Goal: Use online tool/utility: Use online tool/utility

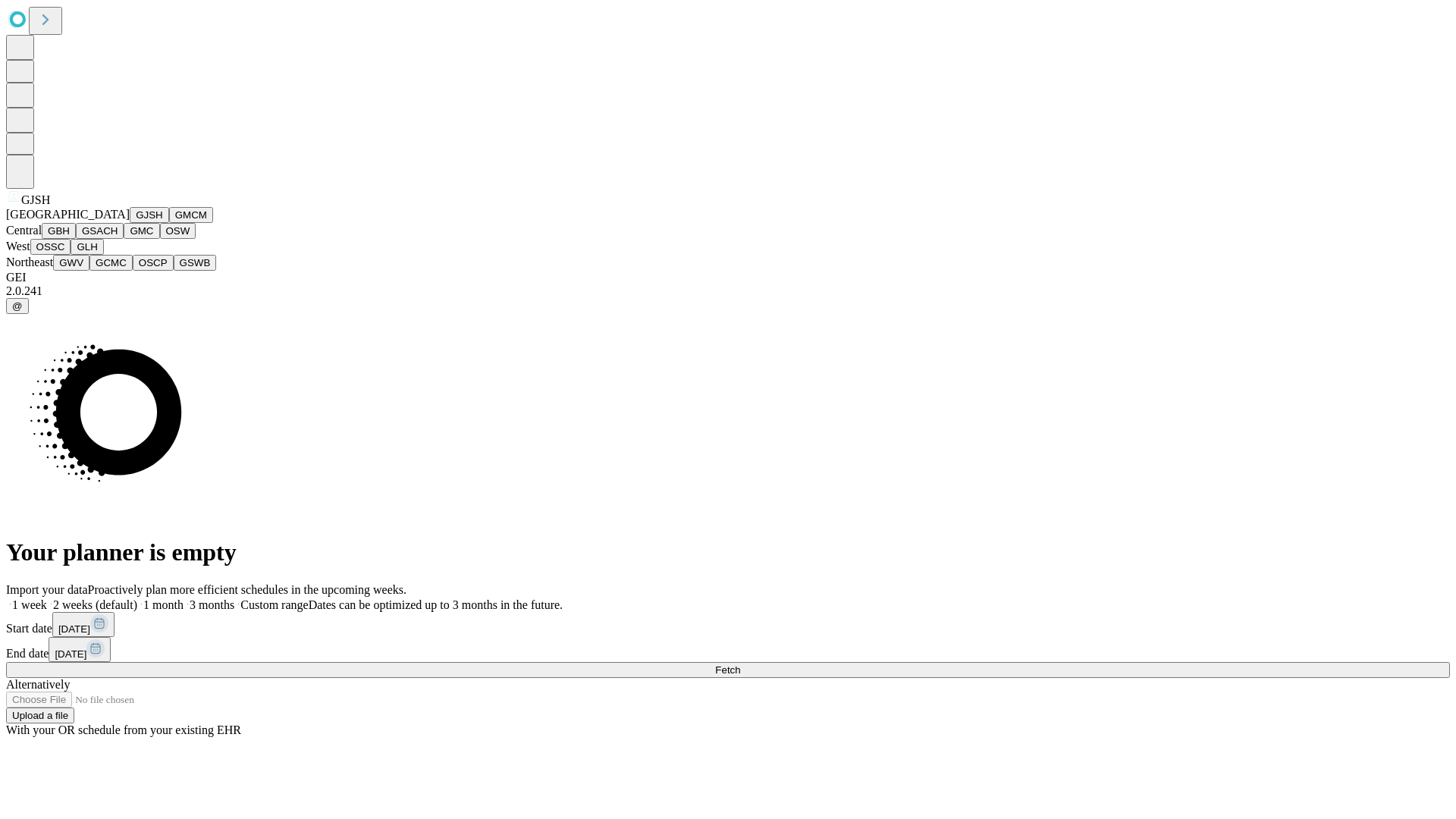
click at [129, 223] on button "GJSH" at bounding box center [149, 215] width 40 height 16
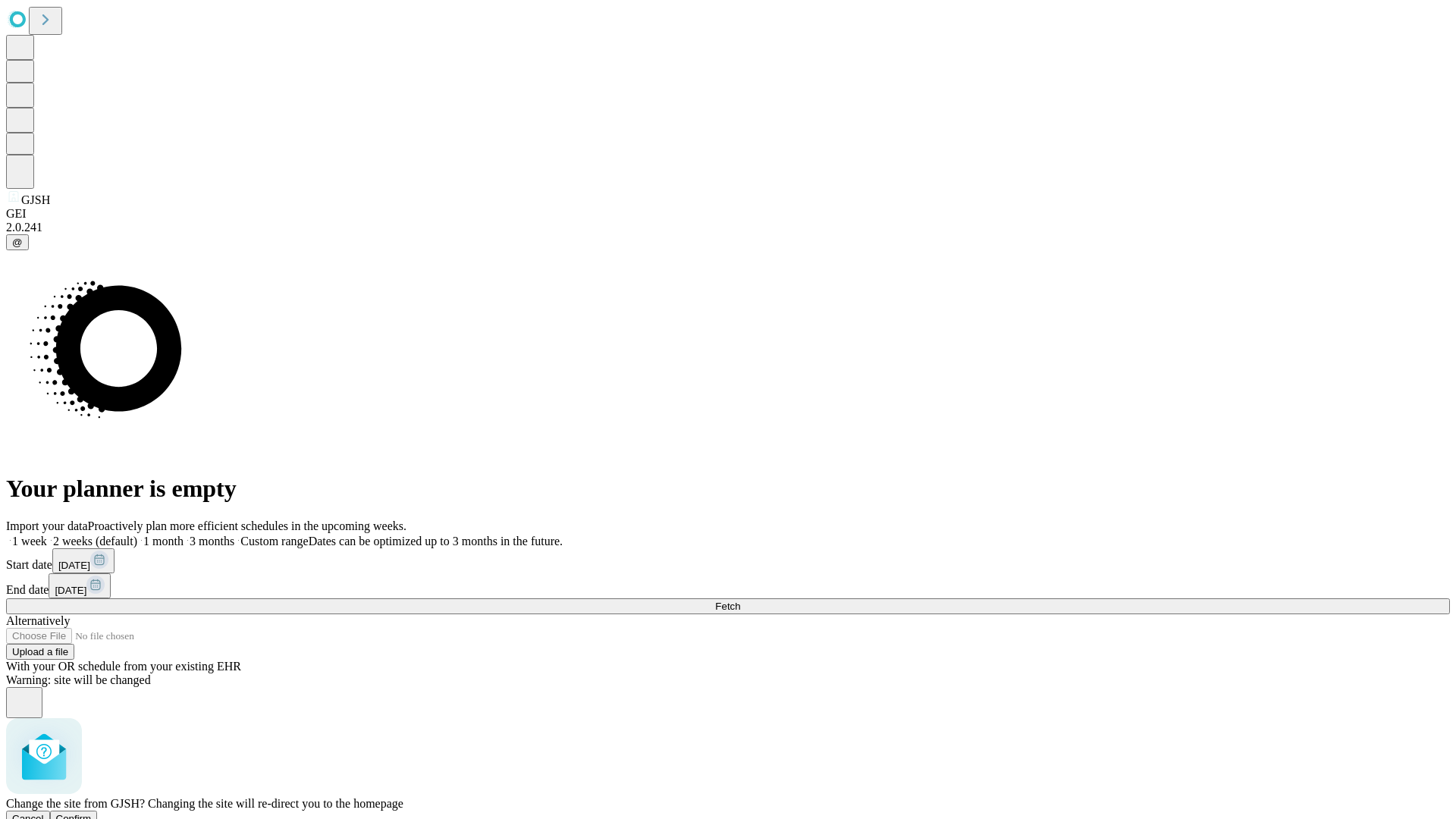
click at [91, 813] on span "Confirm" at bounding box center [74, 818] width 36 height 12
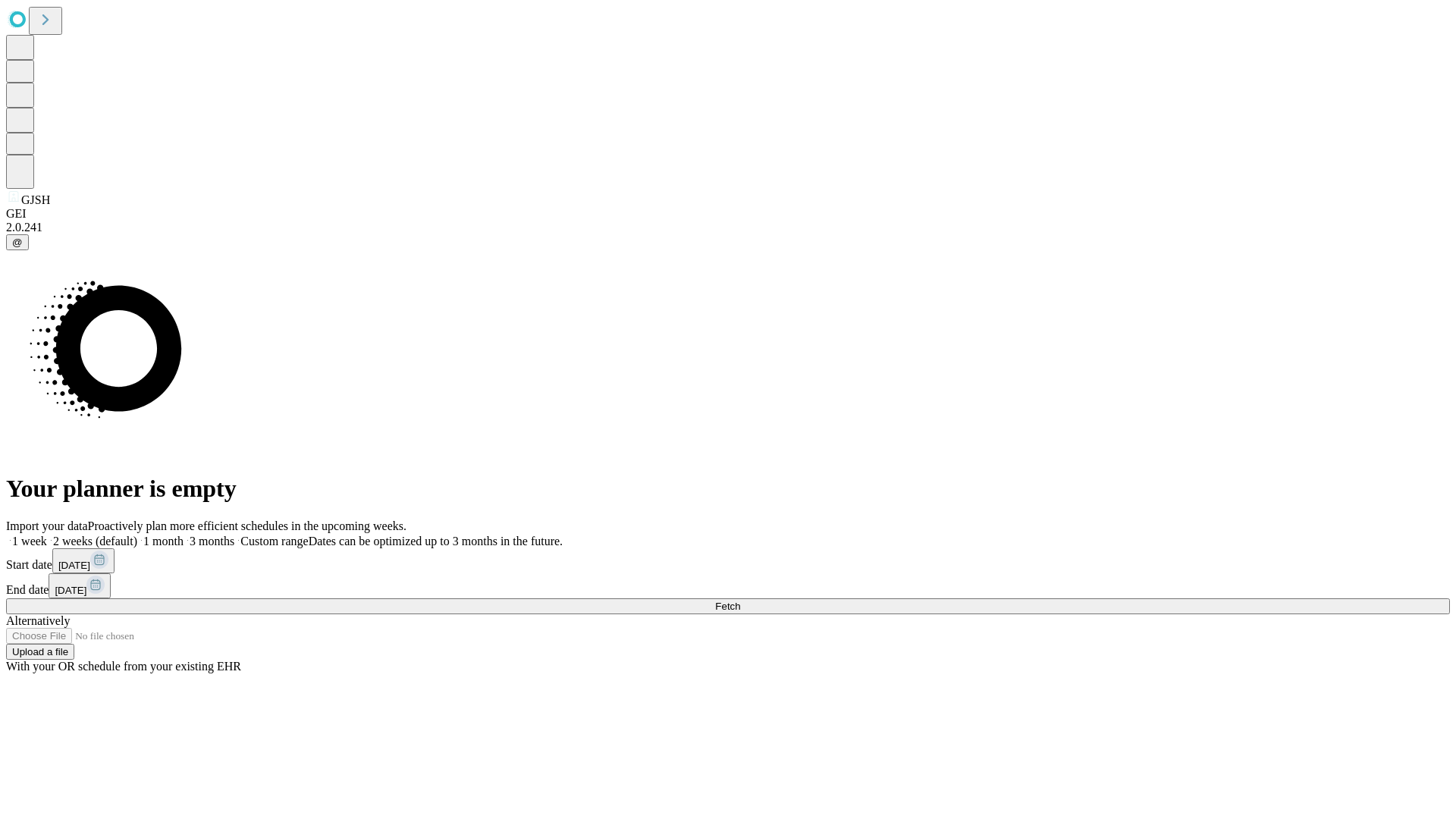
click at [137, 535] on label "2 weeks (default)" at bounding box center [92, 541] width 90 height 13
click at [740, 600] on span "Fetch" at bounding box center [728, 606] width 25 height 12
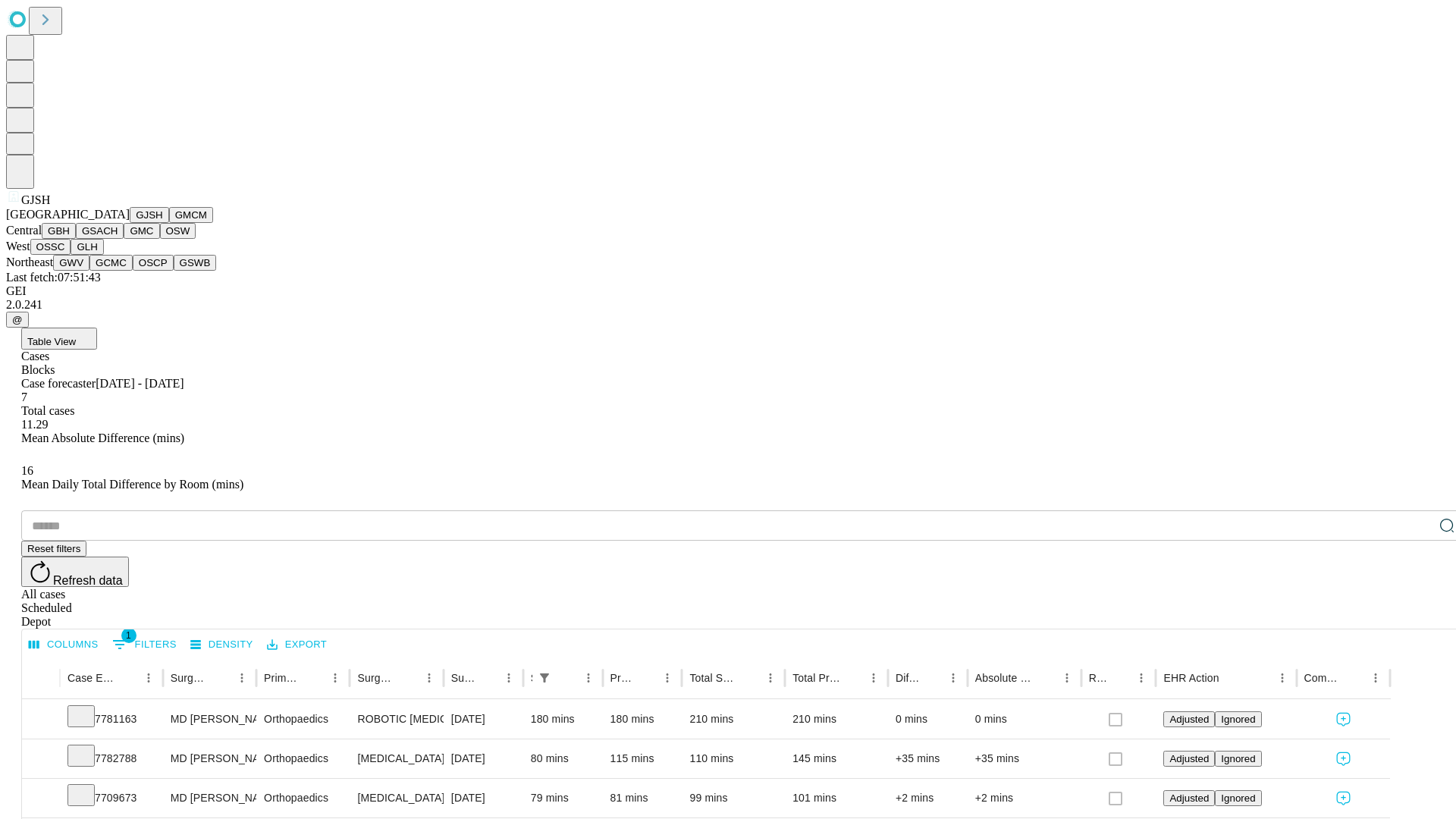
click at [169, 223] on button "GMCM" at bounding box center [191, 215] width 44 height 16
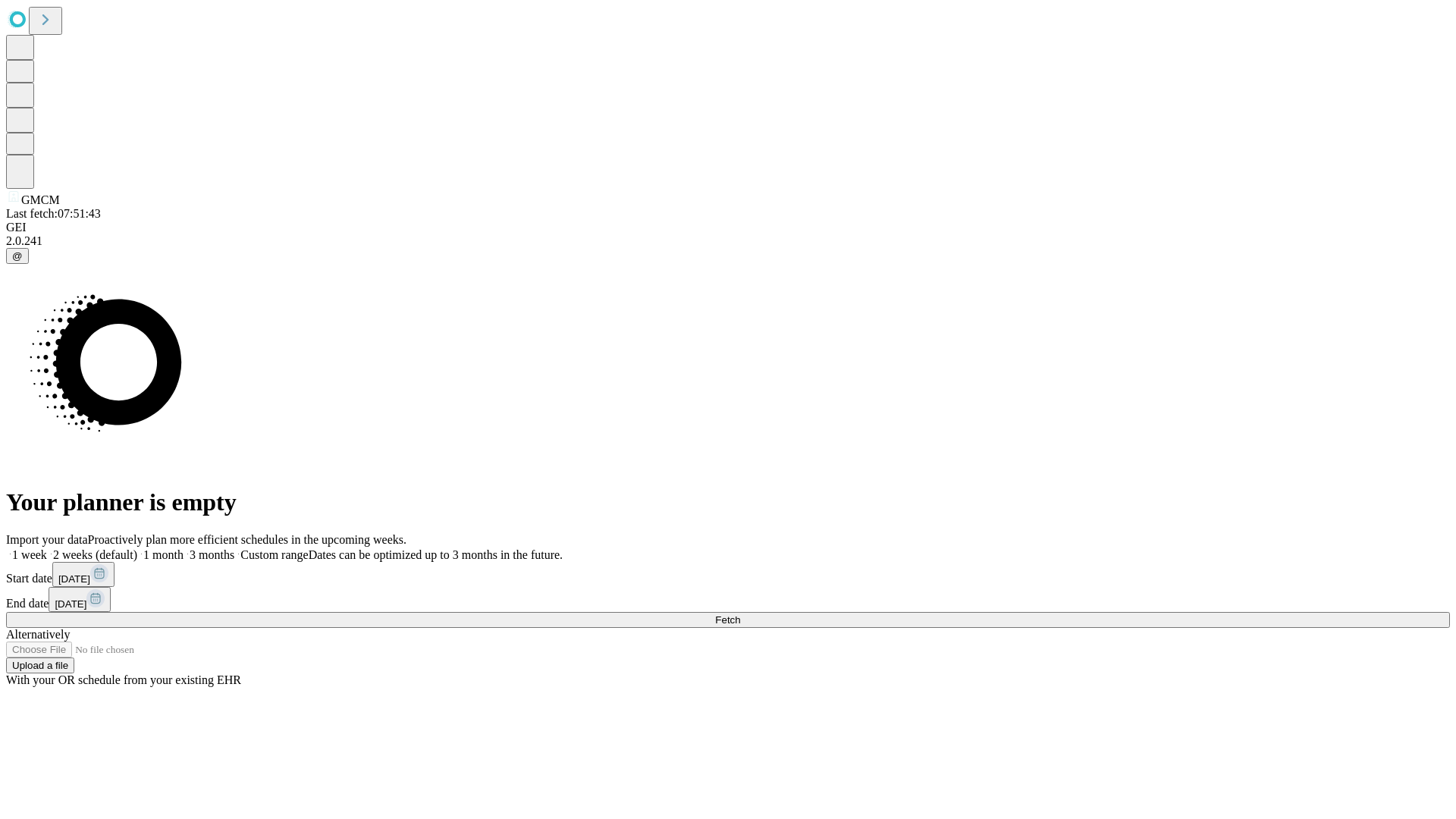
click at [137, 548] on label "2 weeks (default)" at bounding box center [92, 554] width 90 height 13
click at [740, 614] on span "Fetch" at bounding box center [728, 619] width 25 height 12
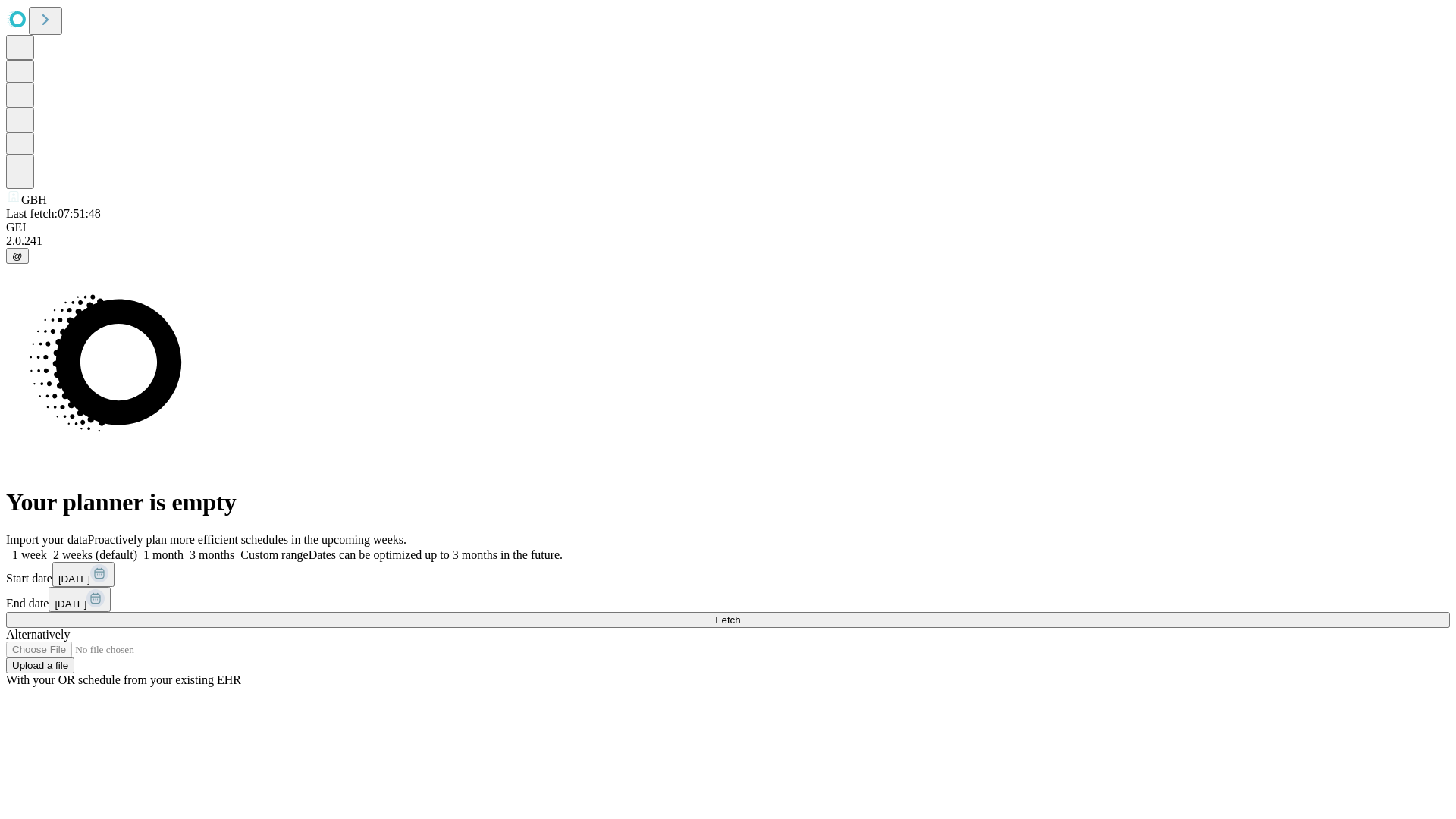
click at [137, 548] on label "2 weeks (default)" at bounding box center [92, 554] width 90 height 13
click at [740, 614] on span "Fetch" at bounding box center [728, 619] width 25 height 12
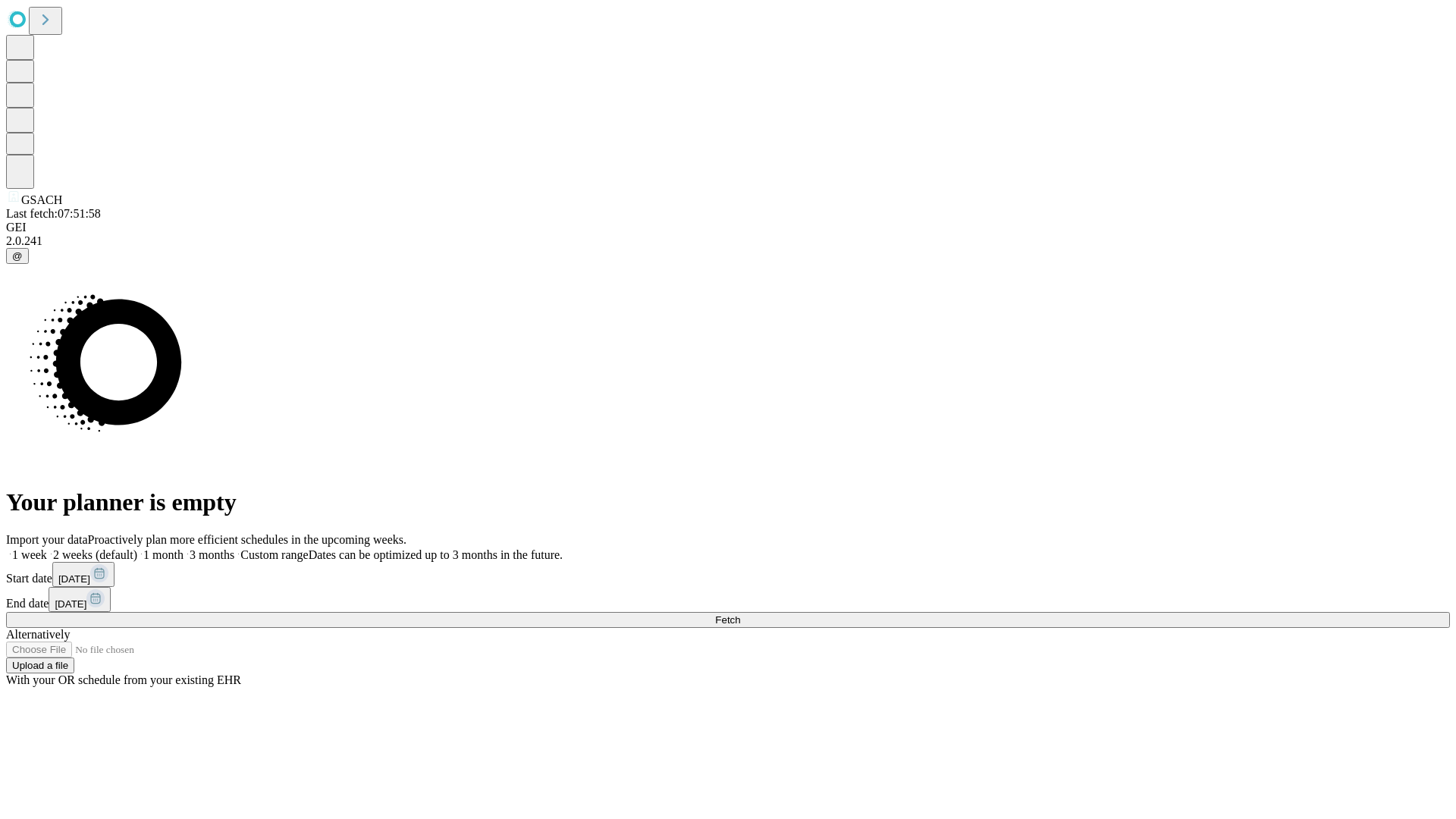
click at [740, 614] on span "Fetch" at bounding box center [728, 619] width 25 height 12
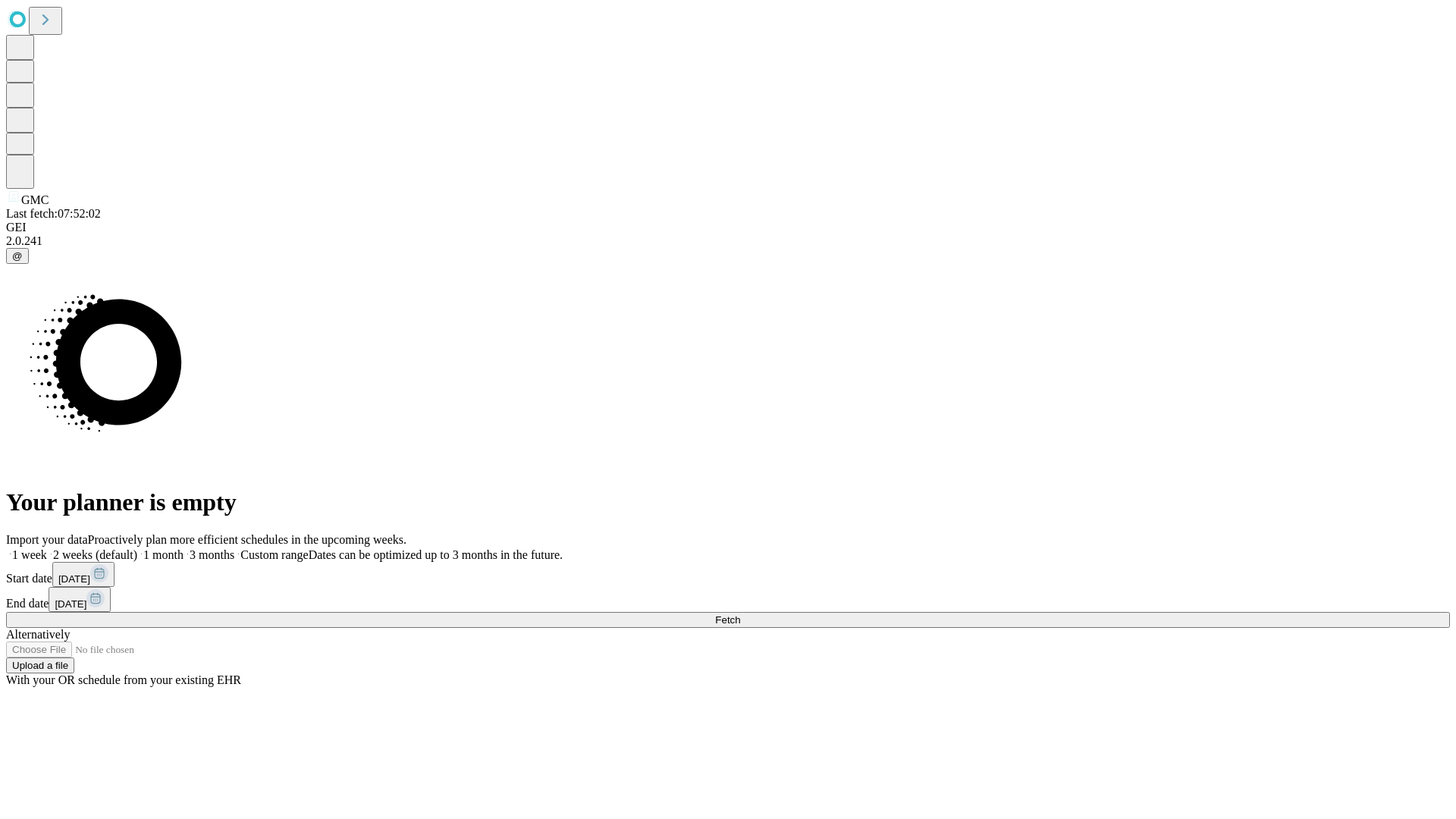
click at [137, 548] on label "2 weeks (default)" at bounding box center [92, 554] width 90 height 13
click at [740, 614] on span "Fetch" at bounding box center [728, 619] width 25 height 12
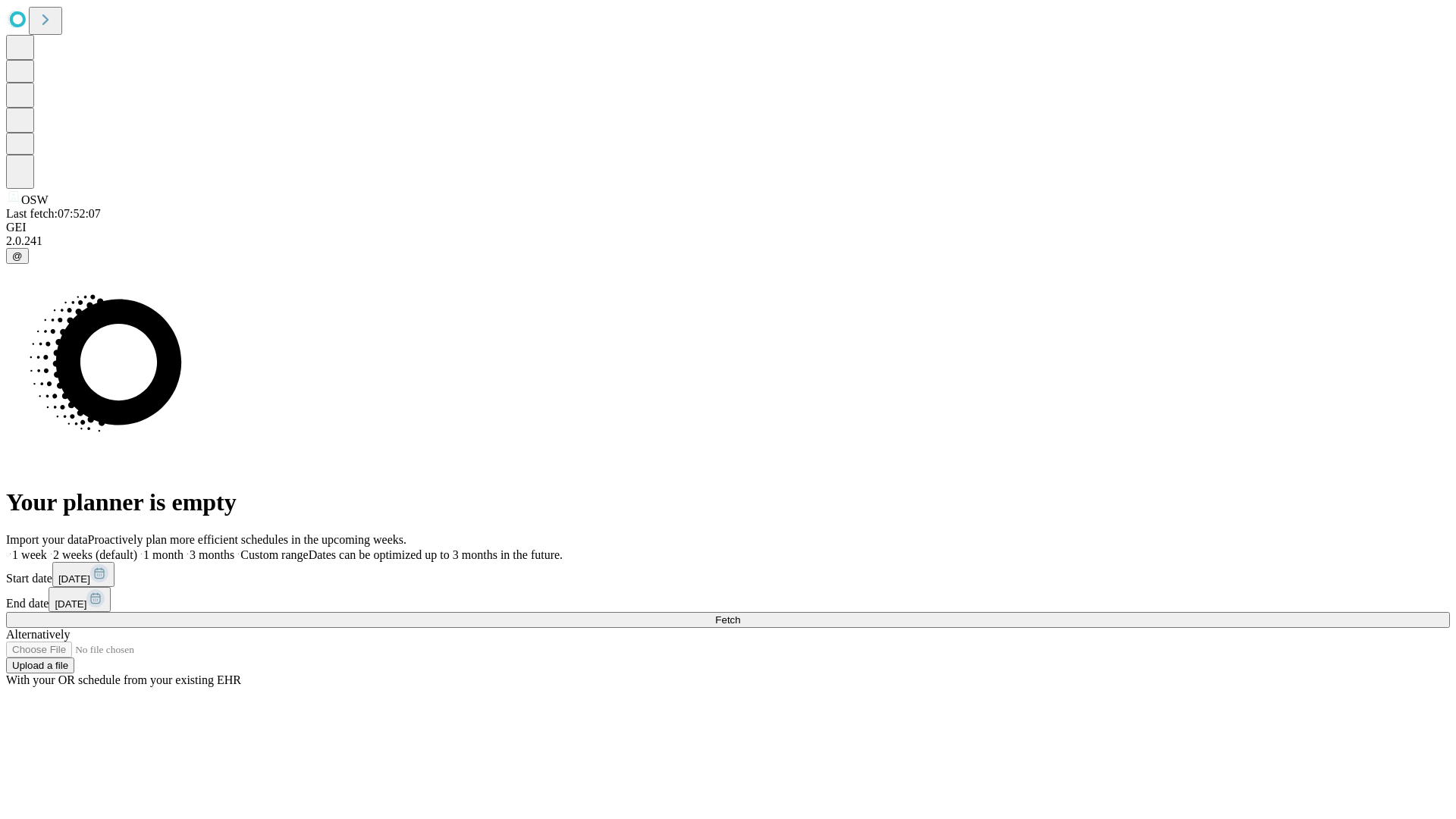
click at [740, 614] on span "Fetch" at bounding box center [728, 619] width 25 height 12
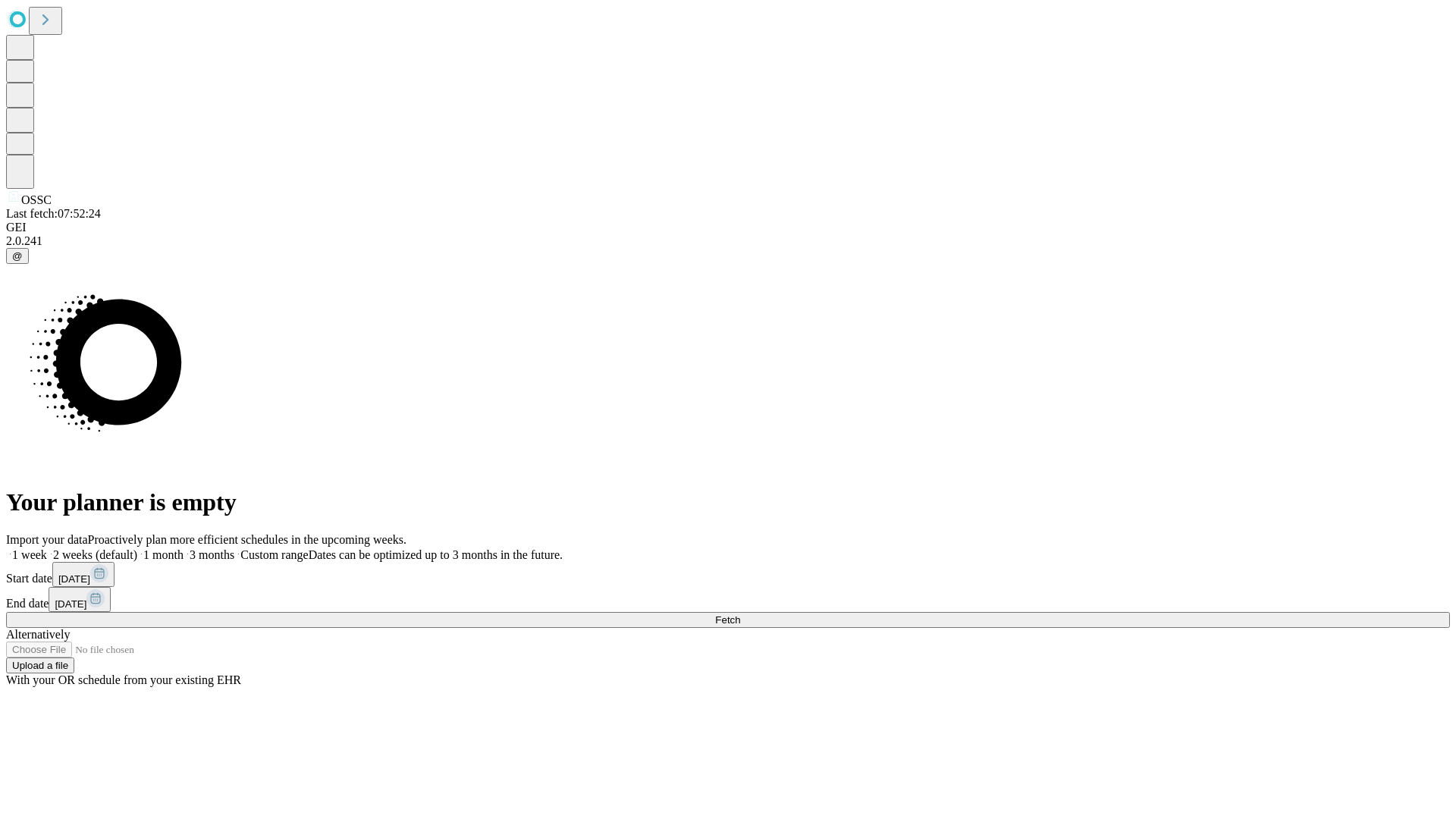
click at [137, 548] on label "2 weeks (default)" at bounding box center [92, 554] width 90 height 13
click at [740, 614] on span "Fetch" at bounding box center [728, 619] width 25 height 12
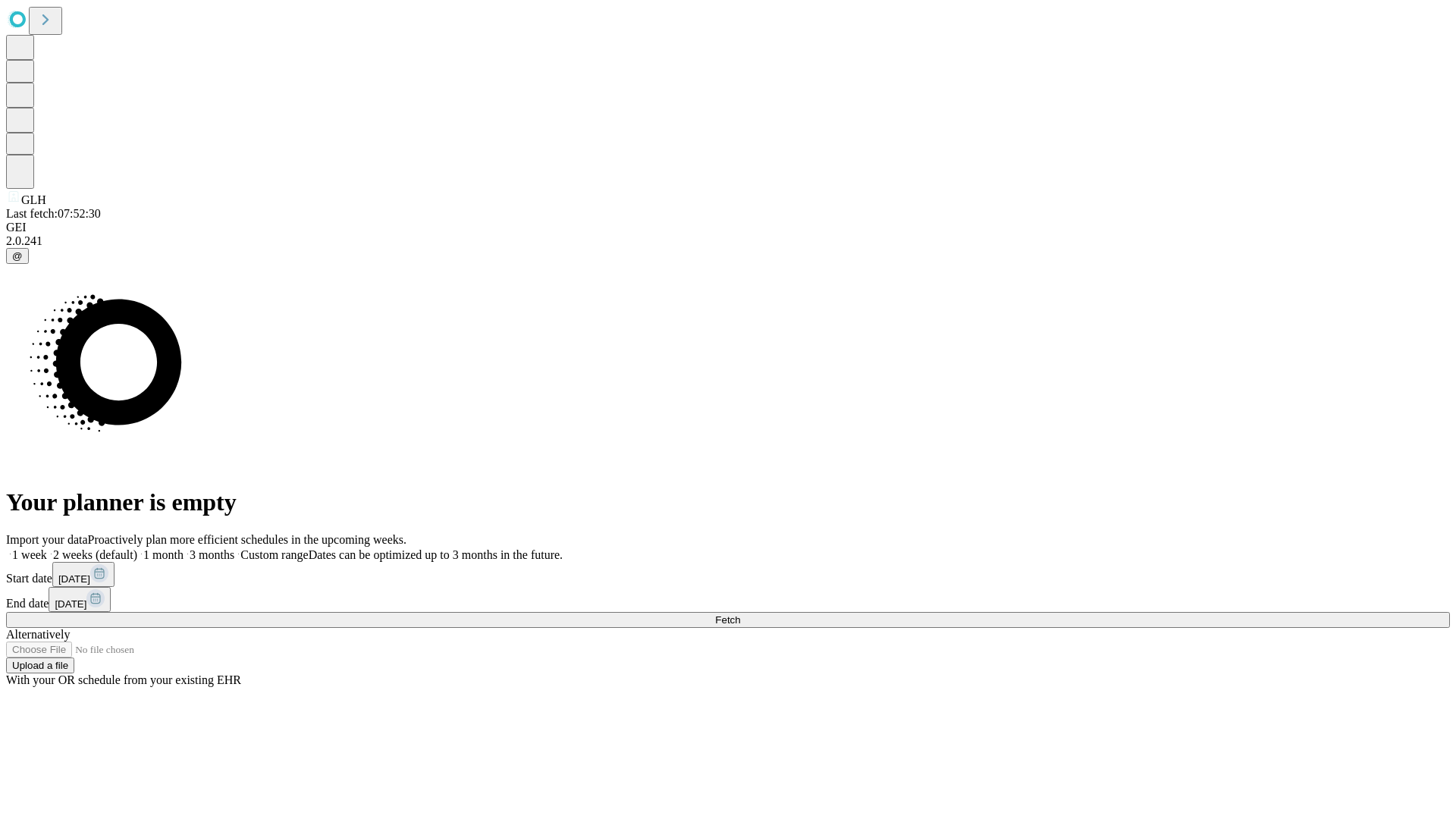
click at [740, 614] on span "Fetch" at bounding box center [728, 619] width 25 height 12
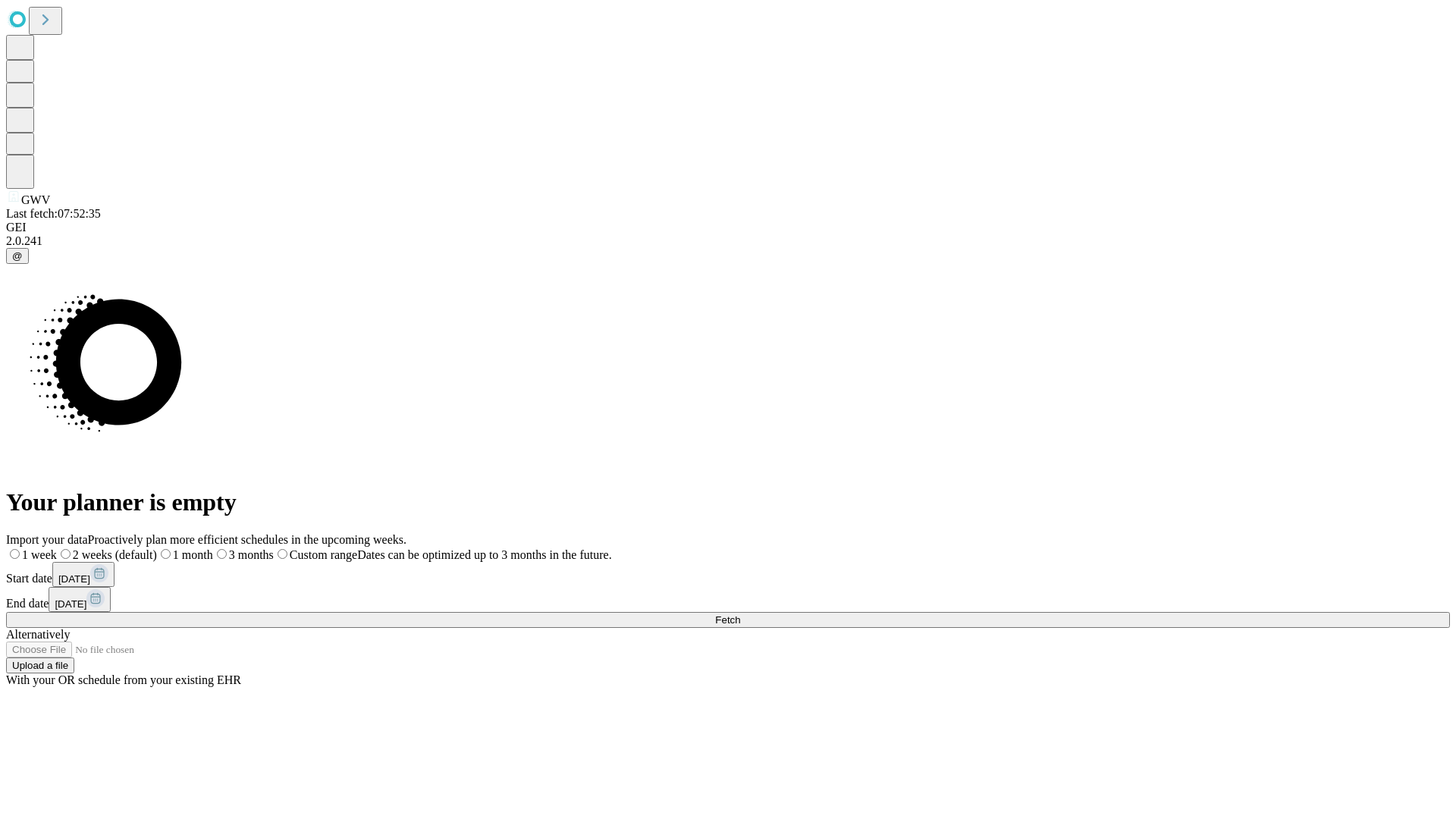
click at [740, 614] on span "Fetch" at bounding box center [728, 619] width 25 height 12
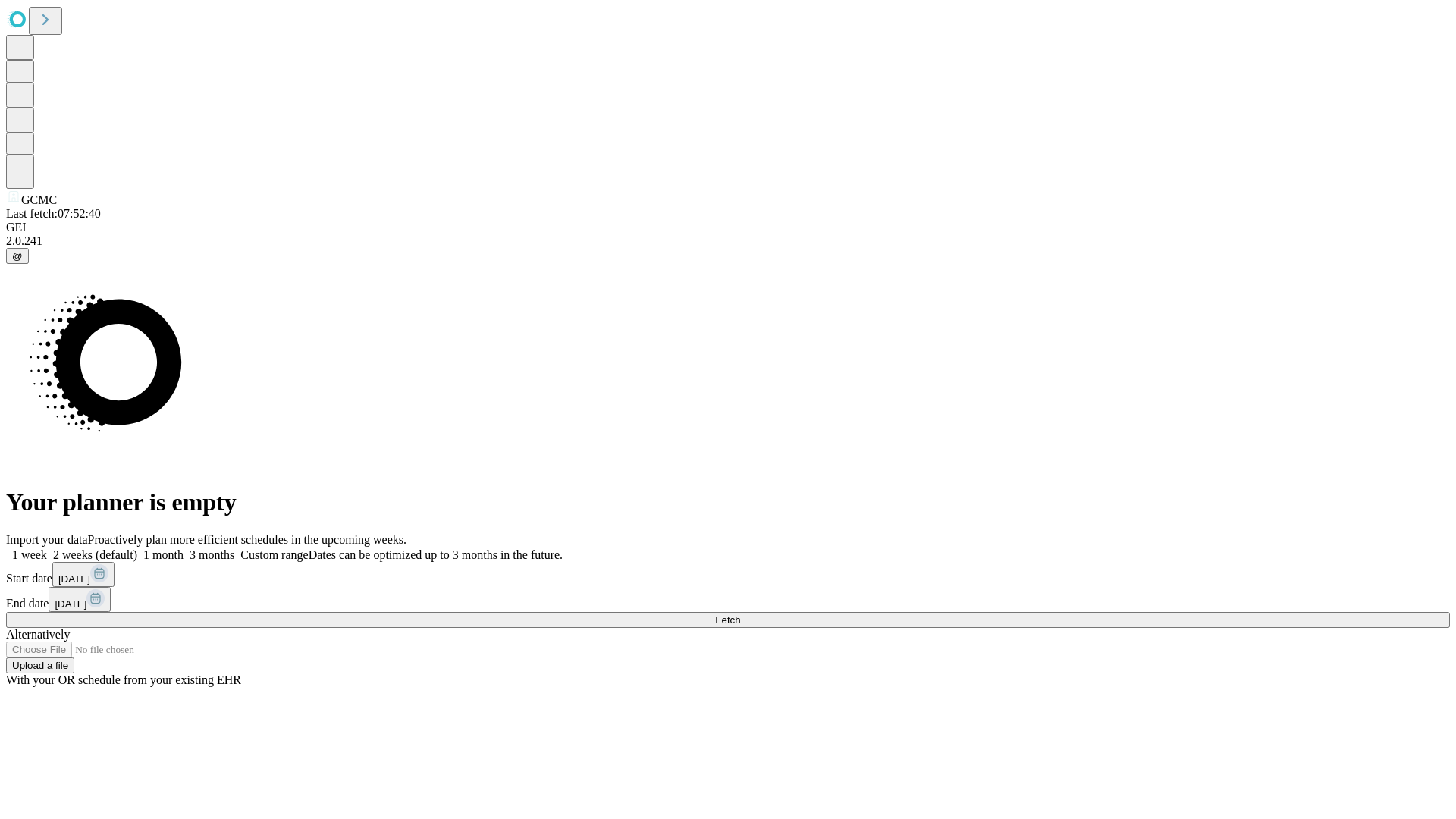
click at [137, 548] on label "2 weeks (default)" at bounding box center [92, 554] width 90 height 13
click at [740, 614] on span "Fetch" at bounding box center [728, 619] width 25 height 12
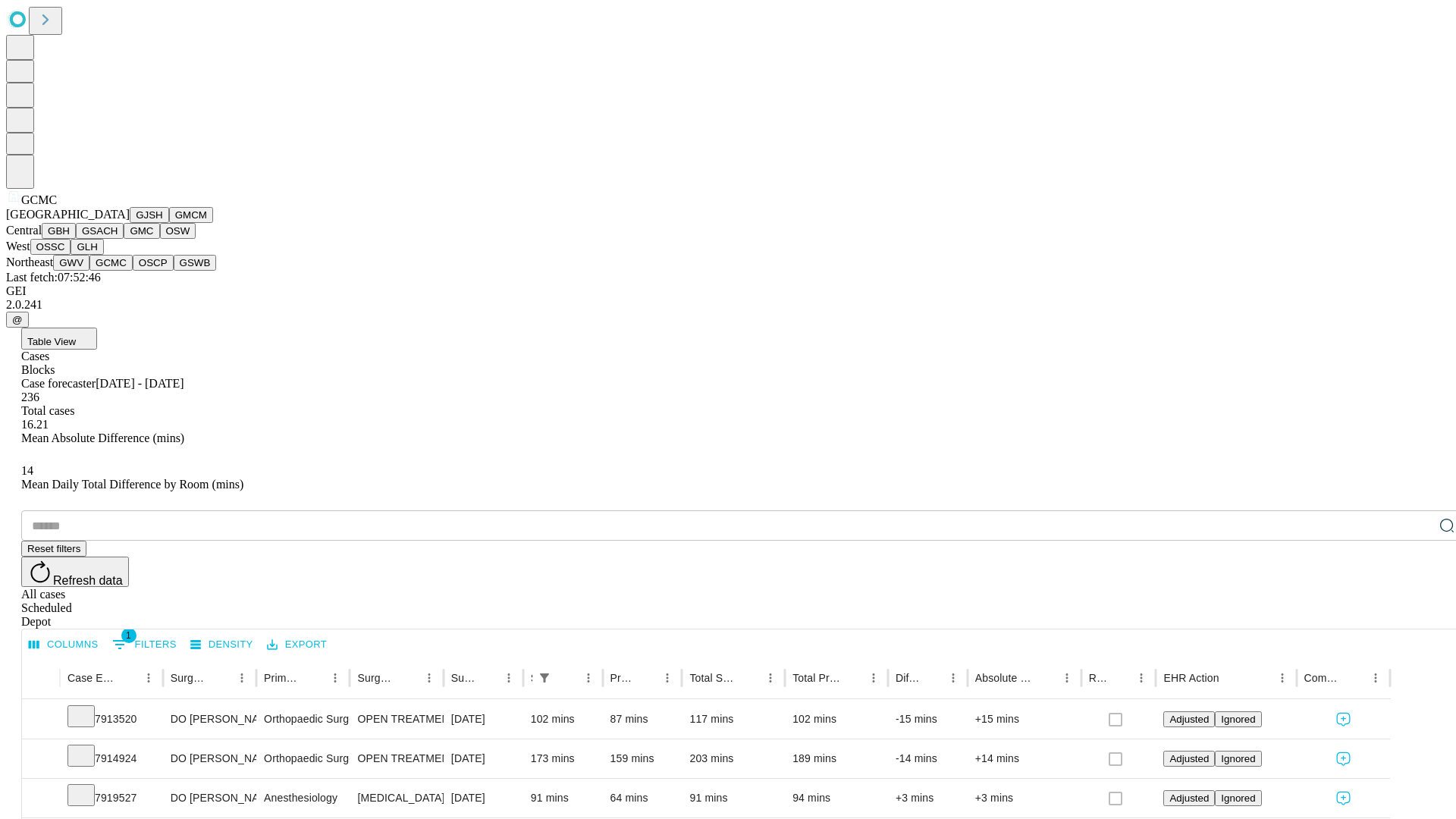
click at [133, 270] on button "OSCP" at bounding box center [153, 263] width 41 height 16
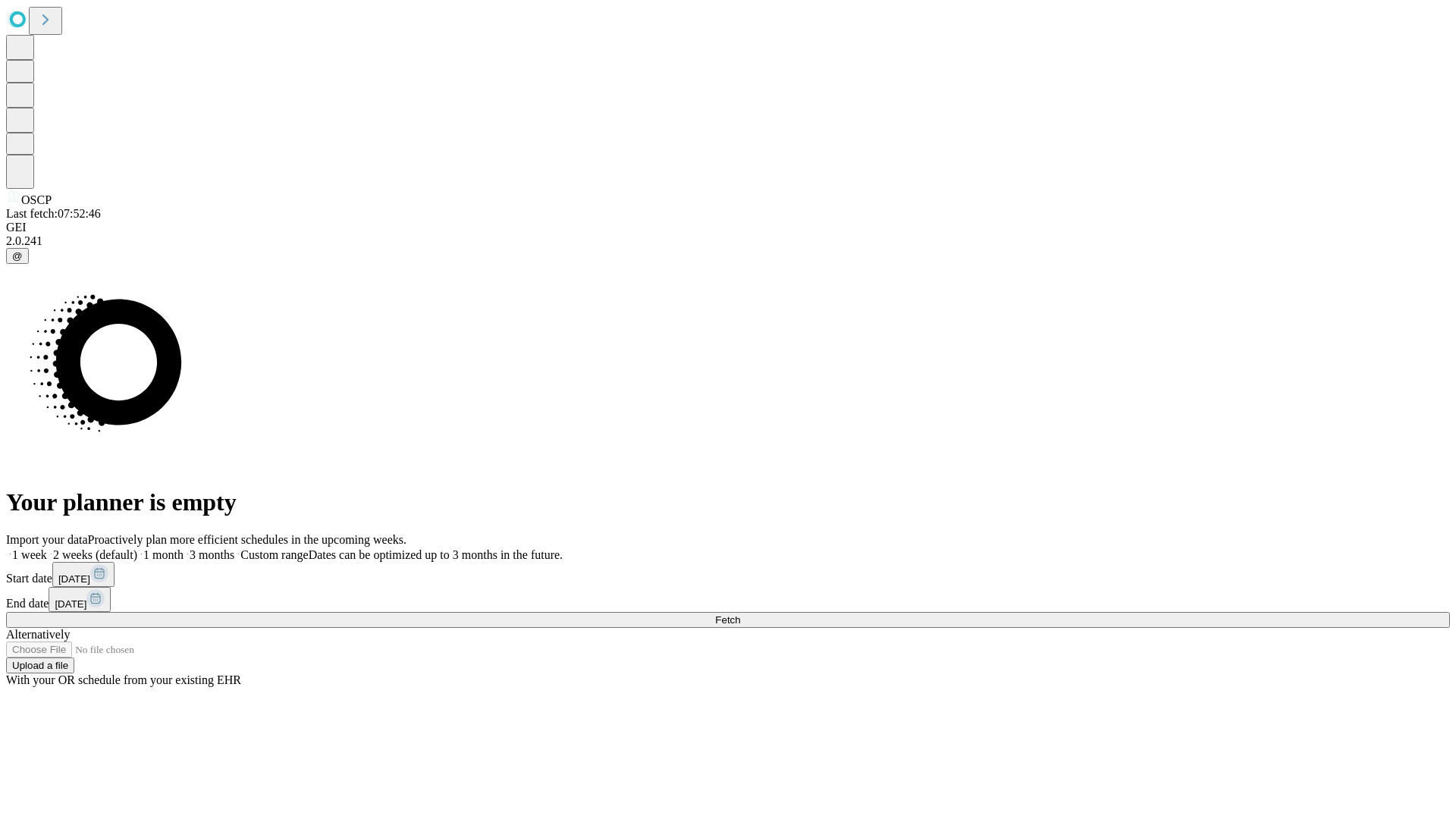
click at [137, 548] on label "2 weeks (default)" at bounding box center [92, 554] width 90 height 13
click at [740, 614] on span "Fetch" at bounding box center [728, 619] width 25 height 12
